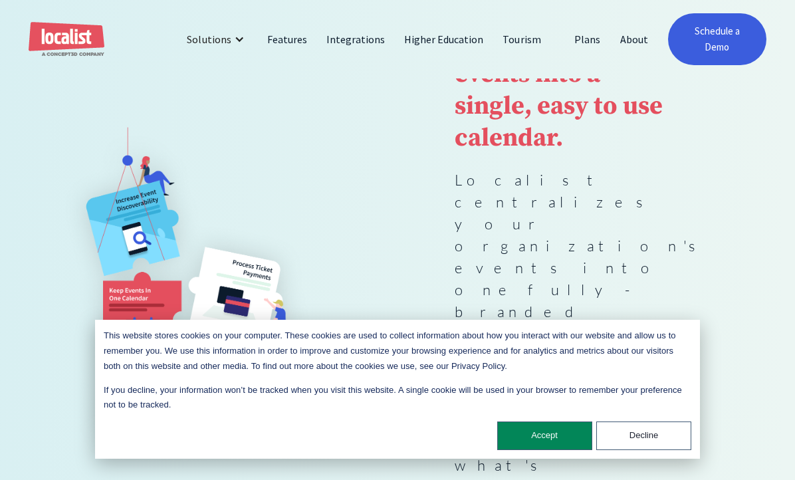
scroll to position [198, 0]
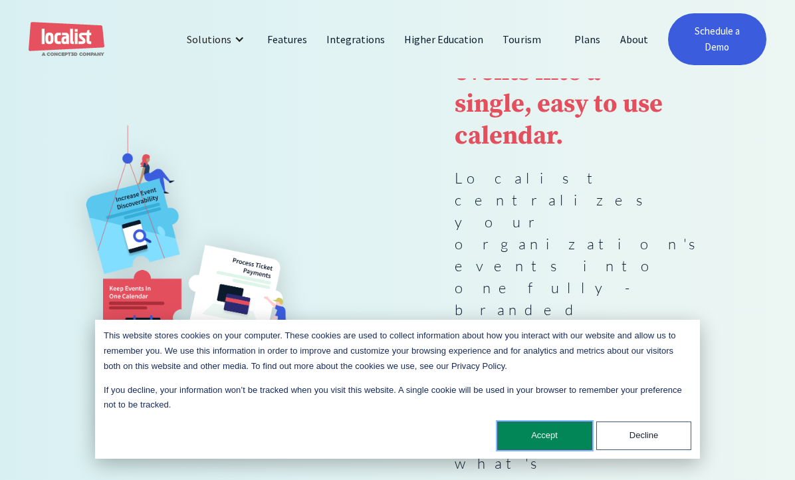
click at [543, 434] on button "Accept" at bounding box center [544, 436] width 95 height 29
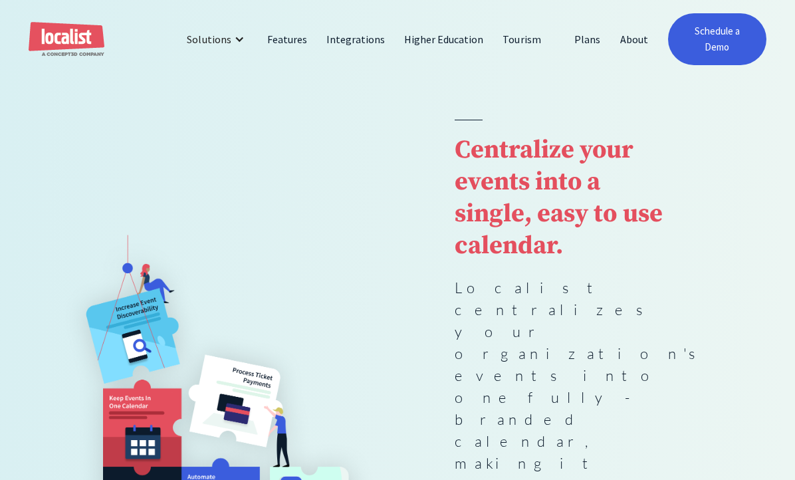
scroll to position [0, 0]
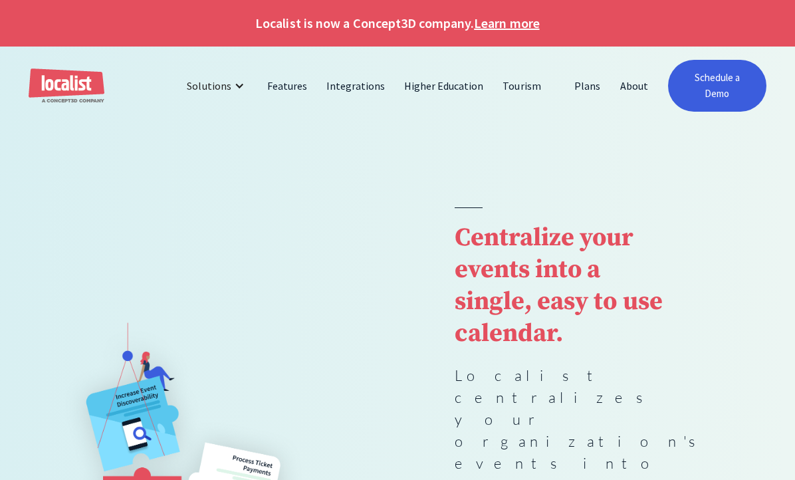
click at [499, 26] on link "Learn more" at bounding box center [506, 23] width 65 height 20
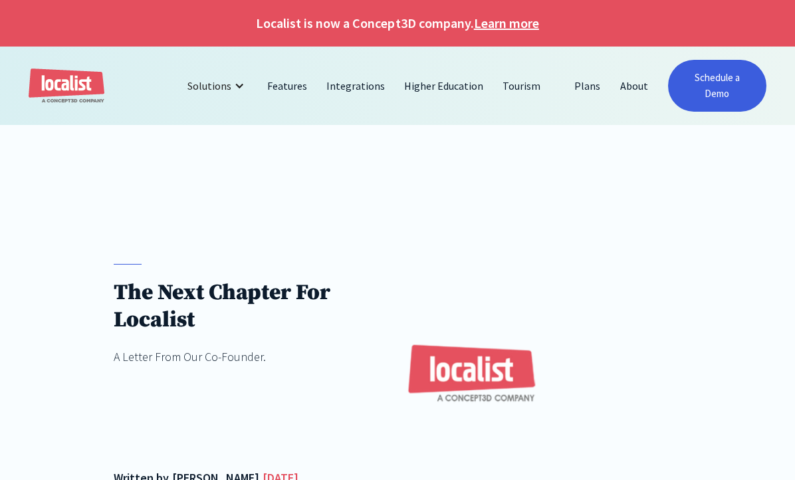
click at [78, 86] on img "home" at bounding box center [67, 86] width 76 height 35
